Goal: Entertainment & Leisure: Browse casually

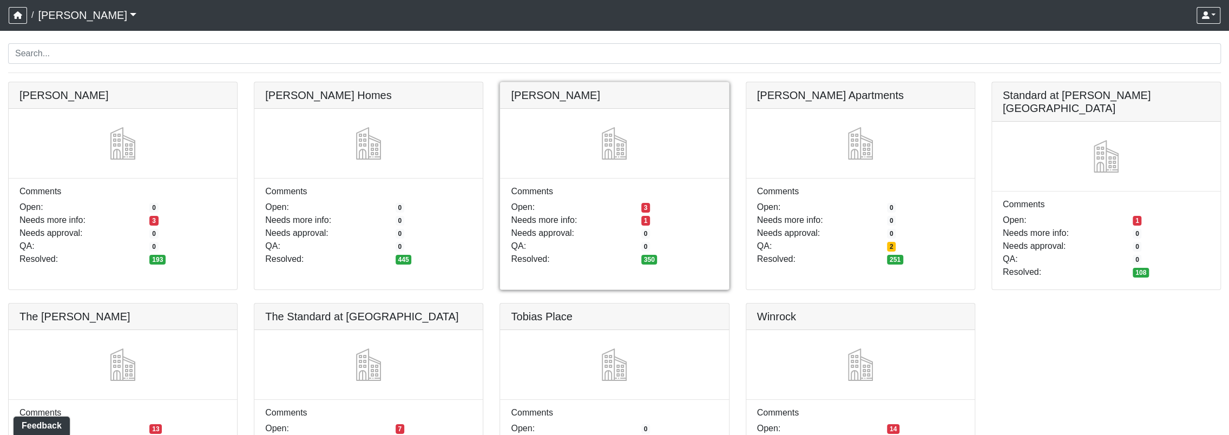
click at [630, 82] on link at bounding box center [614, 82] width 228 height 0
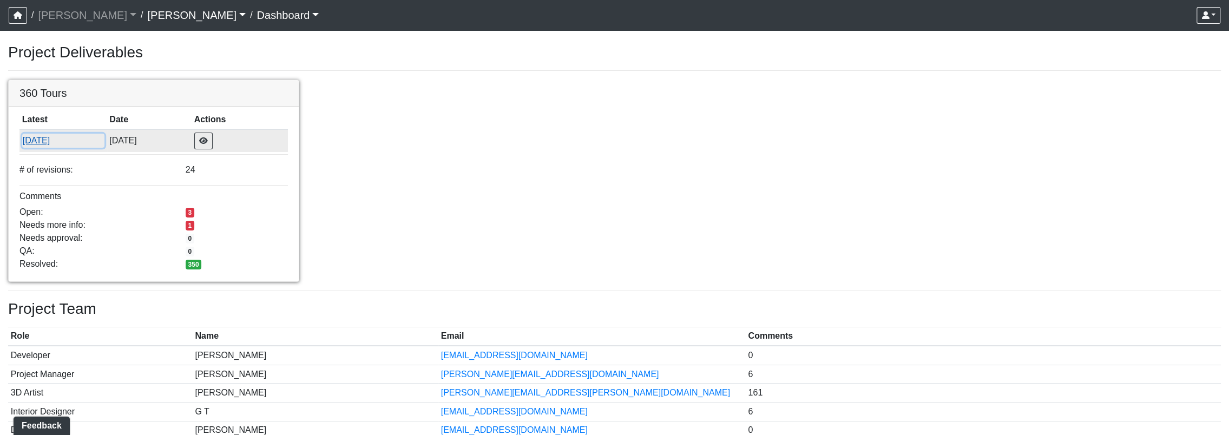
click at [50, 143] on button "7/30/2025" at bounding box center [63, 141] width 82 height 14
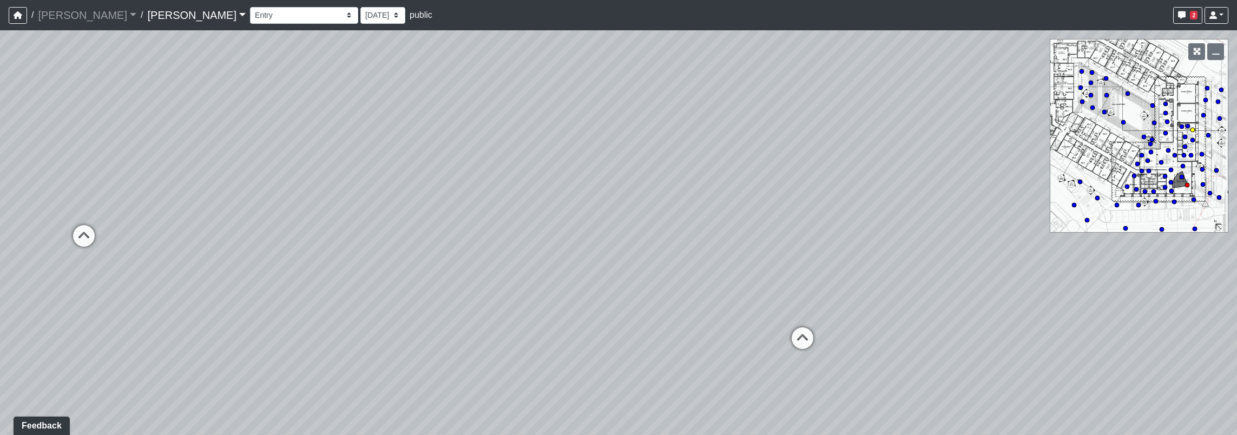
click at [1194, 131] on circle at bounding box center [1192, 130] width 4 height 4
drag, startPoint x: 890, startPoint y: 268, endPoint x: 55, endPoint y: 227, distance: 836.2
click at [5, 241] on div "Loading... Seating Loading... Workroom Entry Loading... Exterior - Leasing Entr…" at bounding box center [618, 232] width 1237 height 405
drag, startPoint x: 642, startPoint y: 197, endPoint x: 512, endPoint y: 187, distance: 130.2
click at [512, 186] on div "Loading... Seating Loading... Workroom Entry Loading... Exterior - Leasing Entr…" at bounding box center [618, 232] width 1237 height 405
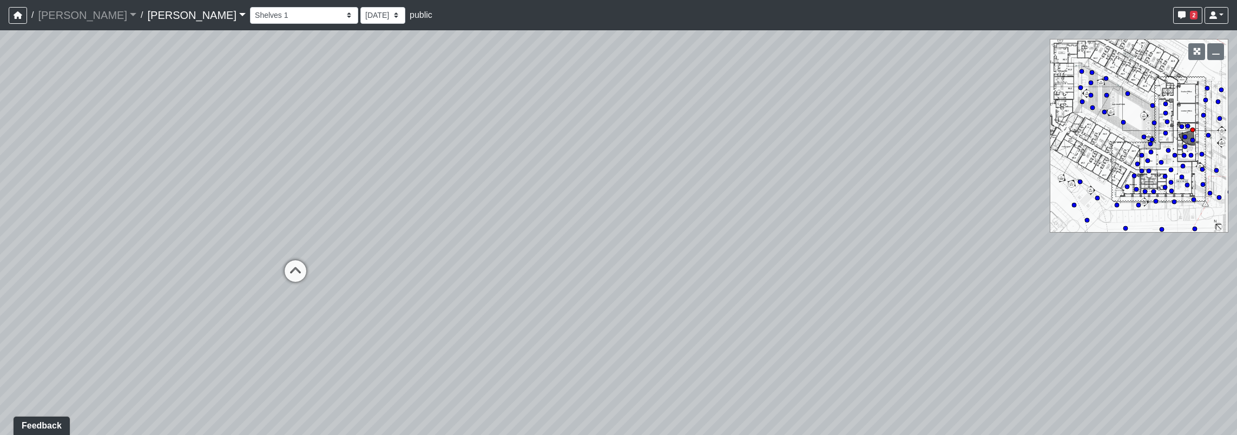
drag, startPoint x: 717, startPoint y: 173, endPoint x: 288, endPoint y: 160, distance: 429.7
click at [349, 170] on div "Loading... Seating Loading... Workroom Entry Loading... Exterior - Leasing Entr…" at bounding box center [618, 232] width 1237 height 405
drag, startPoint x: 904, startPoint y: 234, endPoint x: 907, endPoint y: 291, distance: 57.4
click at [907, 291] on div "Loading... Seating Loading... Workroom Entry Loading... Exterior - Leasing Entr…" at bounding box center [618, 232] width 1237 height 405
drag, startPoint x: 637, startPoint y: 253, endPoint x: 1004, endPoint y: 221, distance: 368.2
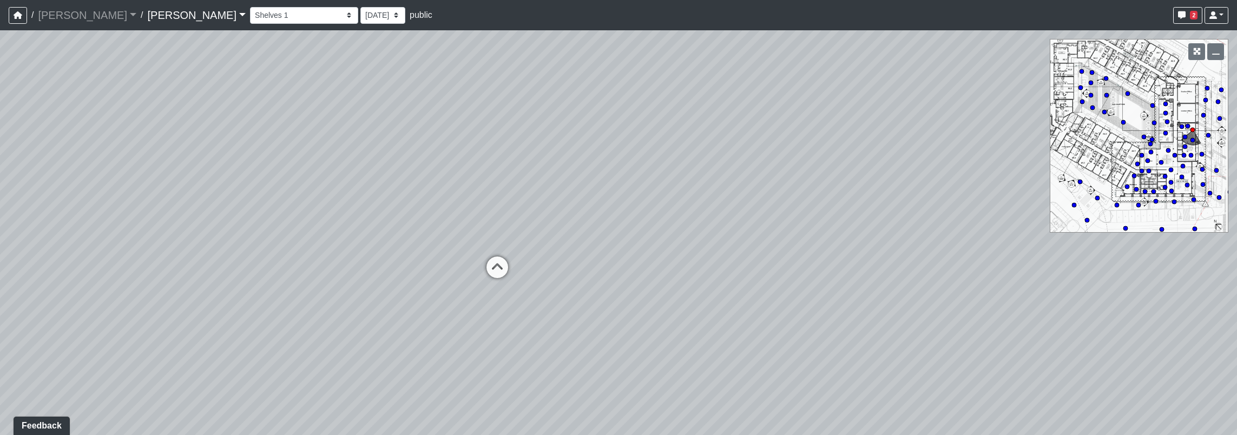
click at [1004, 221] on div "Loading... Seating Loading... Workroom Entry Loading... Exterior - Leasing Entr…" at bounding box center [618, 232] width 1237 height 405
click at [502, 269] on icon at bounding box center [497, 272] width 32 height 32
select select "cowork-shelves-2"
drag, startPoint x: 651, startPoint y: 219, endPoint x: 1238, endPoint y: 197, distance: 587.3
click at [1236, 197] on html "/ [PERSON_NAME] [PERSON_NAME] Loading... / [PERSON_NAME] Loading... [PERSON_NAM…" at bounding box center [618, 217] width 1237 height 435
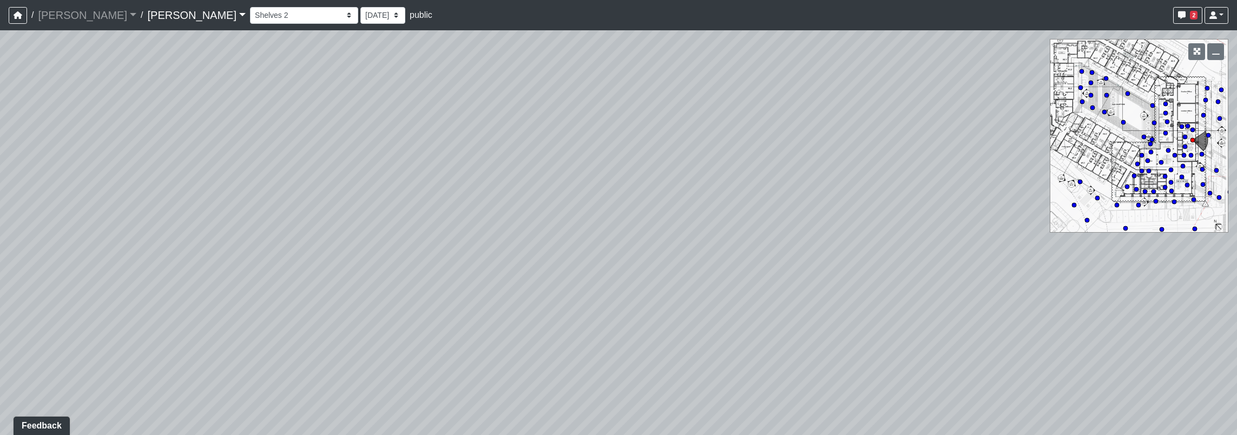
drag, startPoint x: 748, startPoint y: 184, endPoint x: 1100, endPoint y: 226, distance: 355.2
click at [1100, 226] on div "Loading... Seating Loading... Workroom Entry Loading... Exterior - Leasing Entr…" at bounding box center [618, 232] width 1237 height 405
drag, startPoint x: 1153, startPoint y: 318, endPoint x: 525, endPoint y: 219, distance: 635.9
click at [525, 219] on div "Loading... Seating Loading... Workroom Entry Loading... Exterior - Leasing Entr…" at bounding box center [618, 232] width 1237 height 405
drag, startPoint x: 1012, startPoint y: 259, endPoint x: 666, endPoint y: 253, distance: 345.2
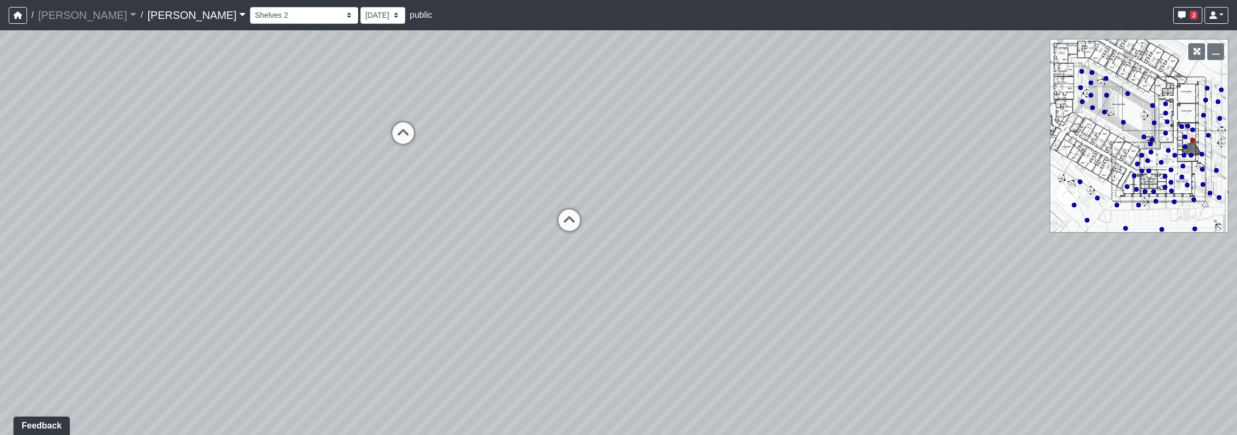
click at [666, 253] on div "Loading... Seating Loading... Workroom Entry Loading... Exterior - Leasing Entr…" at bounding box center [618, 232] width 1237 height 405
drag, startPoint x: 943, startPoint y: 256, endPoint x: 758, endPoint y: 260, distance: 185.1
click at [758, 260] on div "Loading... Seating Loading... Workroom Entry Loading... Exterior - Leasing Entr…" at bounding box center [618, 232] width 1237 height 405
drag, startPoint x: 966, startPoint y: 261, endPoint x: 593, endPoint y: 235, distance: 374.1
click at [575, 237] on div "Loading... Seating Loading... Workroom Entry Loading... Exterior - Leasing Entr…" at bounding box center [618, 232] width 1237 height 405
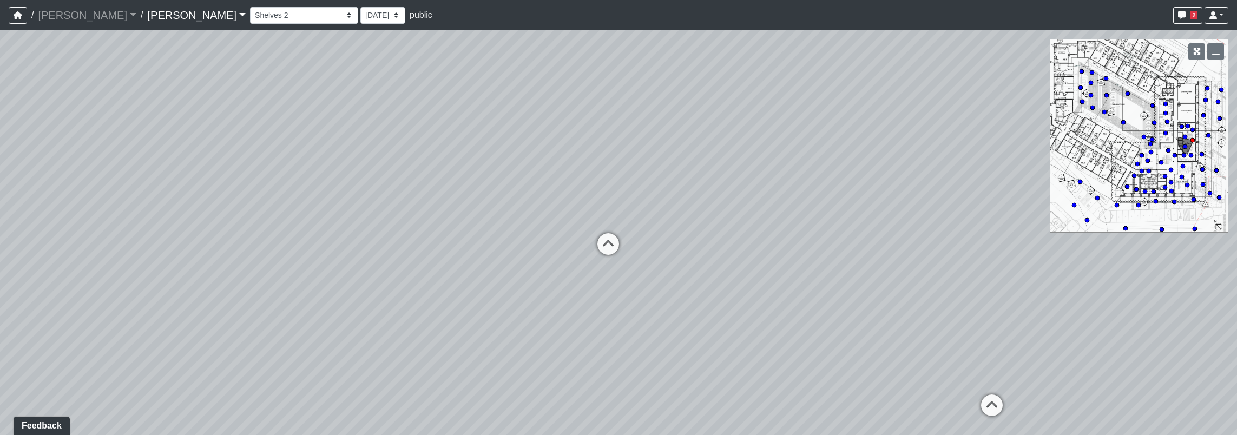
drag, startPoint x: 855, startPoint y: 156, endPoint x: 857, endPoint y: 283, distance: 127.7
click at [857, 283] on div "Loading... Seating Loading... Workroom Entry Loading... Exterior - Leasing Entr…" at bounding box center [618, 232] width 1237 height 405
drag, startPoint x: 971, startPoint y: 278, endPoint x: 590, endPoint y: 262, distance: 380.6
click at [590, 263] on div "Loading... Seating Loading... Workroom Entry Loading... Exterior - Leasing Entr…" at bounding box center [618, 232] width 1237 height 405
drag, startPoint x: 989, startPoint y: 270, endPoint x: 468, endPoint y: 224, distance: 523.5
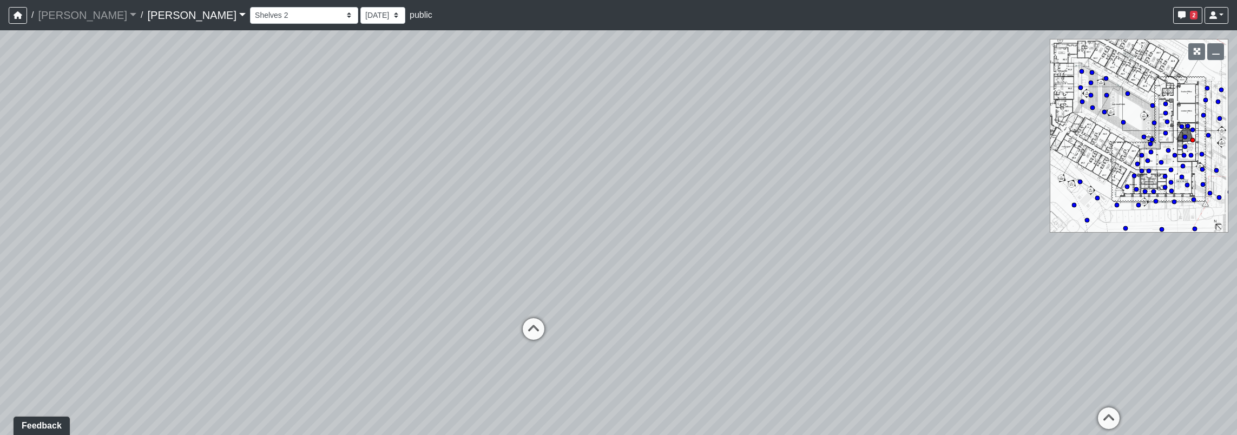
click at [470, 226] on div "Loading... Seating Loading... Workroom Entry Loading... Exterior - Leasing Entr…" at bounding box center [618, 232] width 1237 height 405
drag, startPoint x: 855, startPoint y: 253, endPoint x: 452, endPoint y: 246, distance: 403.6
click at [452, 246] on div "Loading... Seating Loading... Workroom Entry Loading... Exterior - Leasing Entr…" at bounding box center [618, 232] width 1237 height 405
drag, startPoint x: 899, startPoint y: 255, endPoint x: 131, endPoint y: 190, distance: 770.3
click at [8, 193] on div "Loading... Seating Loading... Workroom Entry Loading... Exterior - Leasing Entr…" at bounding box center [618, 232] width 1237 height 405
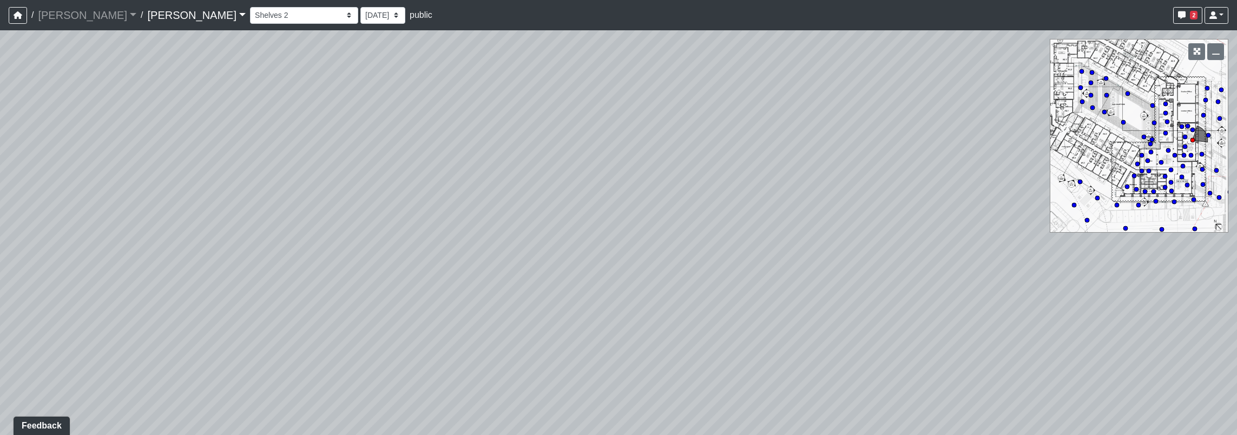
drag, startPoint x: 802, startPoint y: 171, endPoint x: 1236, endPoint y: 259, distance: 443.3
click at [1230, 371] on div "Loading... Seating Loading... Workroom Entry Loading... Exterior - Leasing Entr…" at bounding box center [618, 232] width 1237 height 405
